Goal: Task Accomplishment & Management: Manage account settings

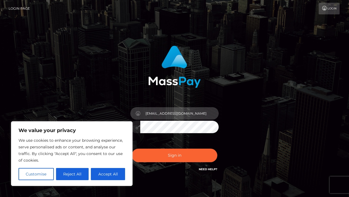
type input "cumwithchanell@gmail.com"
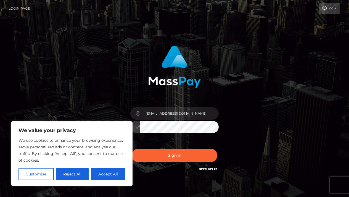
click at [175, 155] on button "Sign in" at bounding box center [175, 156] width 86 height 14
